Goal: Navigation & Orientation: Find specific page/section

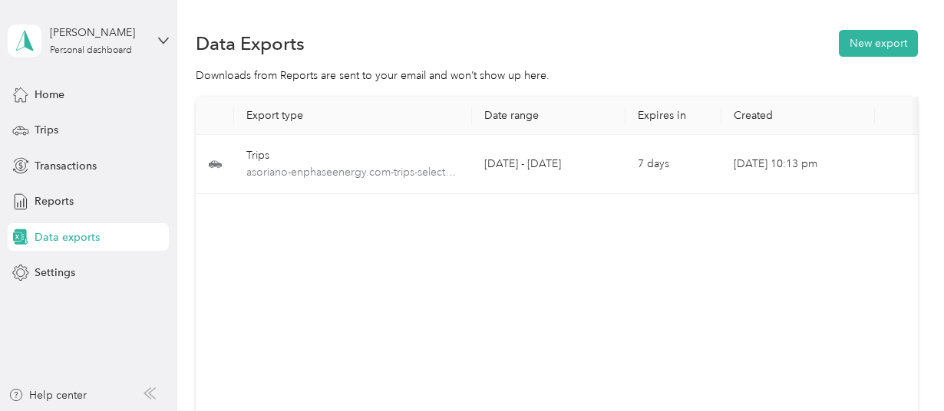
click at [68, 95] on div "Home" at bounding box center [88, 95] width 161 height 28
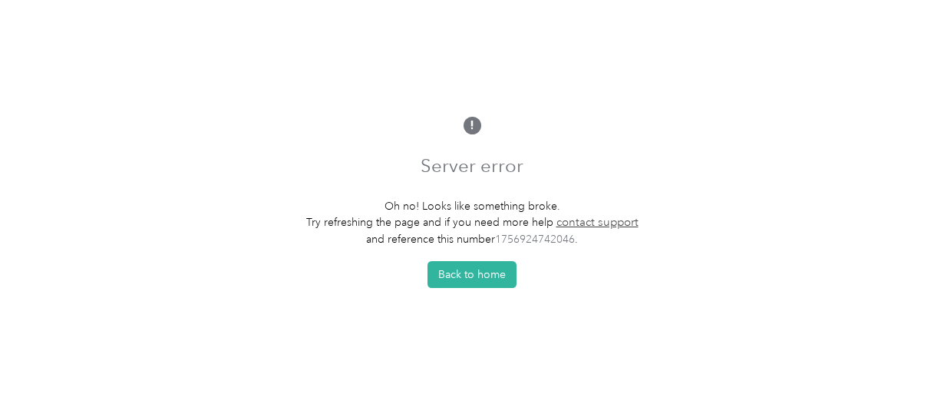
click at [471, 281] on button "Back to home" at bounding box center [472, 274] width 89 height 27
